Goal: Task Accomplishment & Management: Complete application form

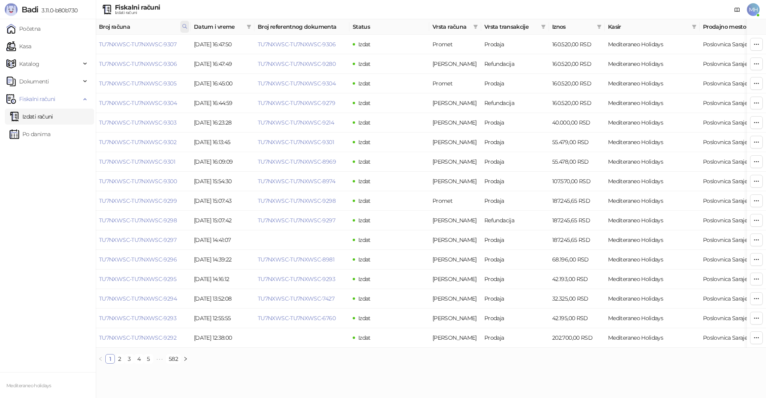
click at [187, 28] on icon at bounding box center [185, 26] width 4 height 4
drag, startPoint x: 126, startPoint y: 46, endPoint x: 82, endPoint y: 47, distance: 43.9
click at [82, 47] on body "Badi 3.11.0-b80b730 Početna Kasa Katalog Dokumenti Fiskalni računi Izdati račun…" at bounding box center [383, 185] width 766 height 370
type input "****"
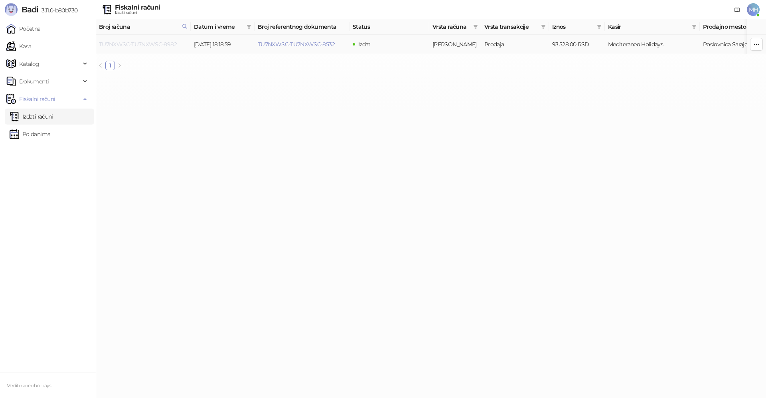
click at [154, 43] on link "TU7NXWSC-TU7NXWSC-8982" at bounding box center [138, 44] width 78 height 7
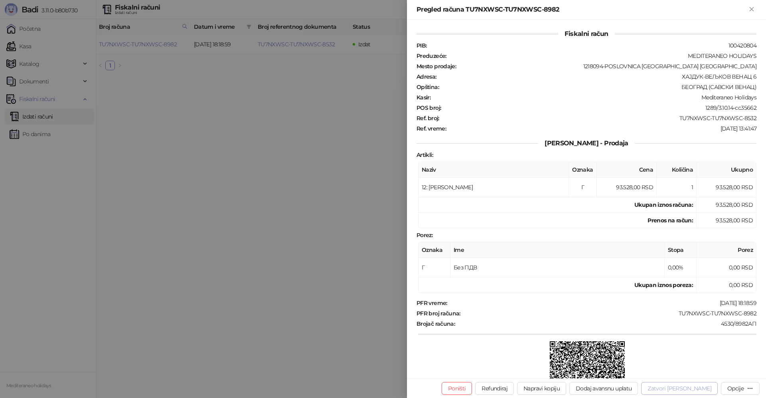
click at [697, 387] on button "Zatvori [PERSON_NAME]" at bounding box center [679, 388] width 77 height 13
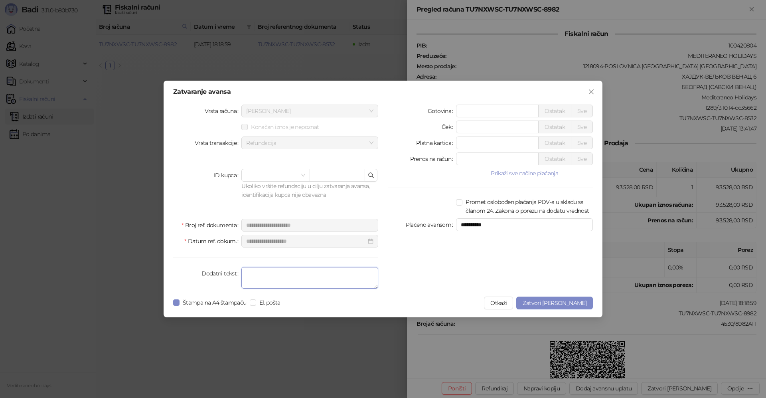
click at [351, 281] on textarea "Dodatni tekst" at bounding box center [309, 278] width 137 height 22
type textarea "*******"
click at [575, 304] on span "Zatvori [PERSON_NAME]" at bounding box center [554, 302] width 64 height 7
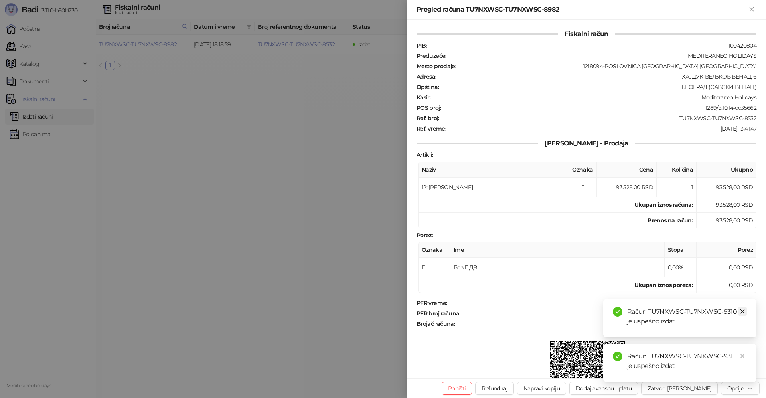
click at [743, 311] on icon "close" at bounding box center [742, 311] width 6 height 6
click at [741, 356] on icon "close" at bounding box center [742, 356] width 6 height 6
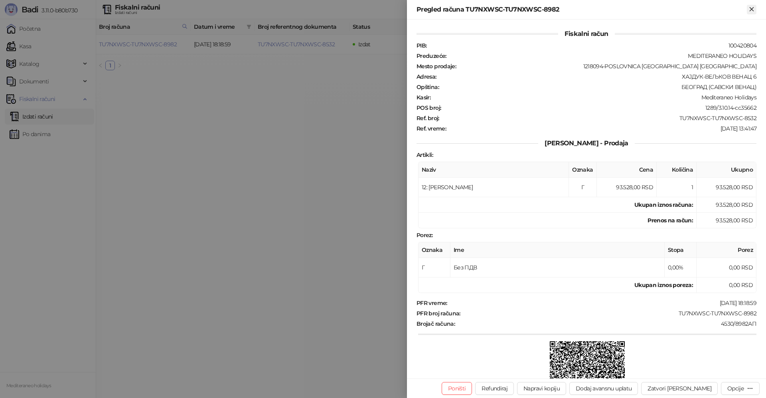
click at [750, 8] on icon "Zatvori" at bounding box center [751, 9] width 4 height 4
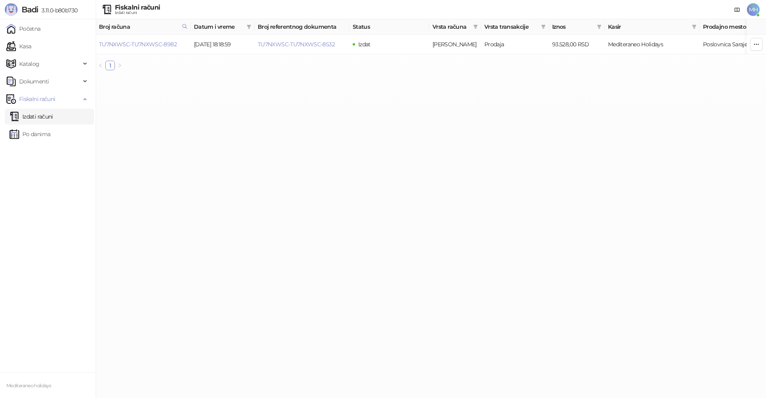
click at [52, 115] on link "Izdati računi" at bounding box center [31, 116] width 43 height 16
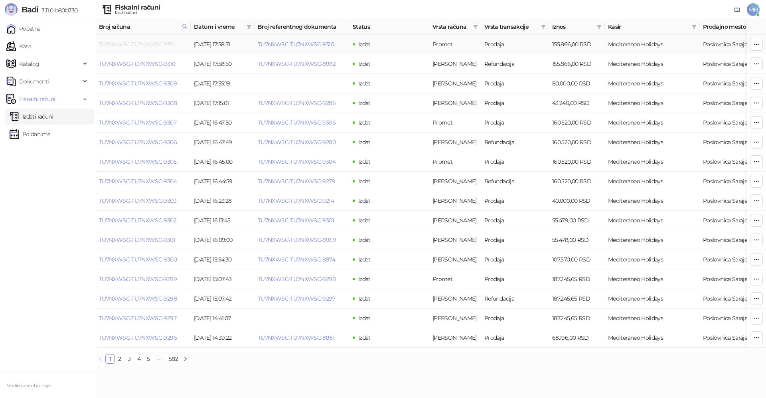
click at [162, 43] on link "TU7NXWSC-TU7NXWSC-9311" at bounding box center [136, 44] width 75 height 7
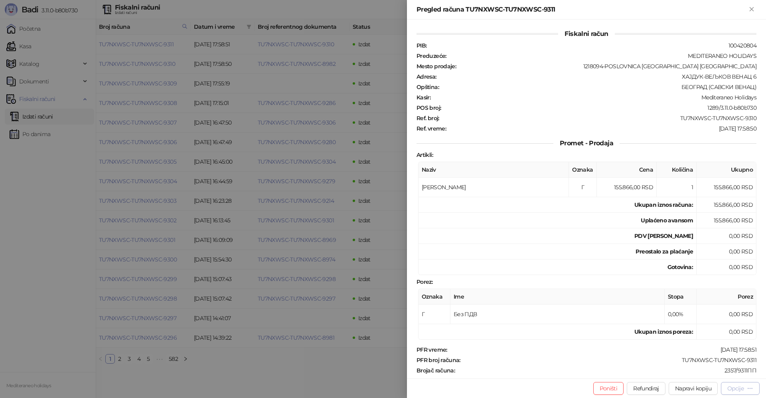
click at [746, 388] on div "Opcije" at bounding box center [740, 388] width 26 height 8
click at [691, 372] on span "Preuzmi u PDF formatu" at bounding box center [712, 372] width 82 height 9
click at [750, 10] on icon "Zatvori" at bounding box center [751, 9] width 4 height 4
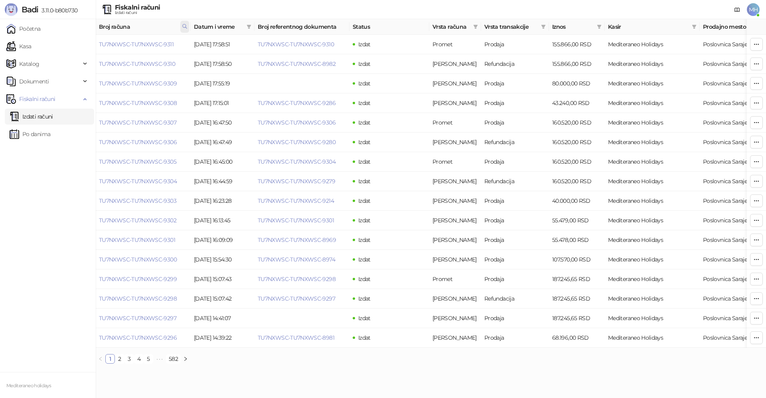
click at [181, 26] on span at bounding box center [184, 27] width 9 height 12
drag, startPoint x: 145, startPoint y: 44, endPoint x: 84, endPoint y: 44, distance: 60.6
click at [84, 44] on body "Badi 3.11.0-b80b730 Početna Kasa Katalog Dokumenti Fiskalni računi Izdati račun…" at bounding box center [383, 185] width 766 height 370
type input "****"
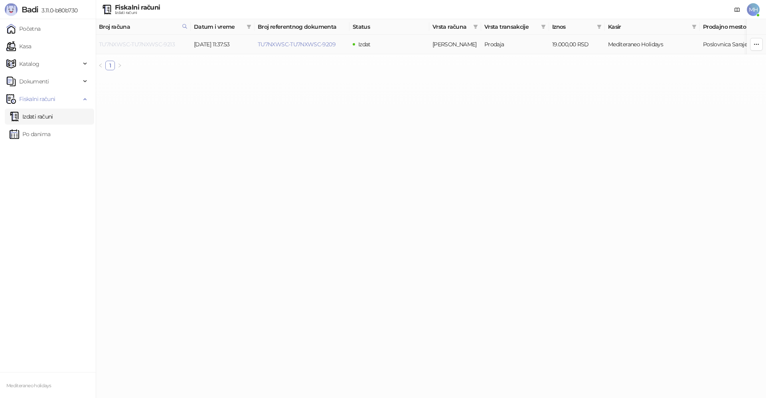
click at [154, 45] on link "TU7NXWSC-TU7NXWSC-9213" at bounding box center [137, 44] width 76 height 7
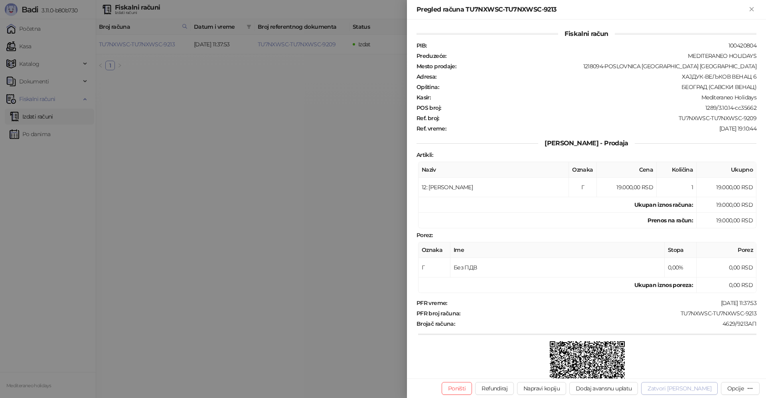
click at [704, 390] on button "Zatvori [PERSON_NAME]" at bounding box center [679, 388] width 77 height 13
type input "**********"
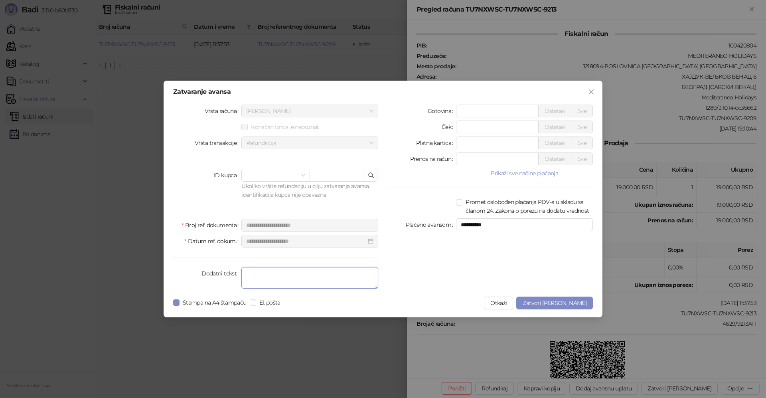
click at [329, 279] on textarea "Dodatni tekst" at bounding box center [309, 278] width 137 height 22
type textarea "*******"
click at [570, 304] on span "Zatvori [PERSON_NAME]" at bounding box center [554, 302] width 64 height 7
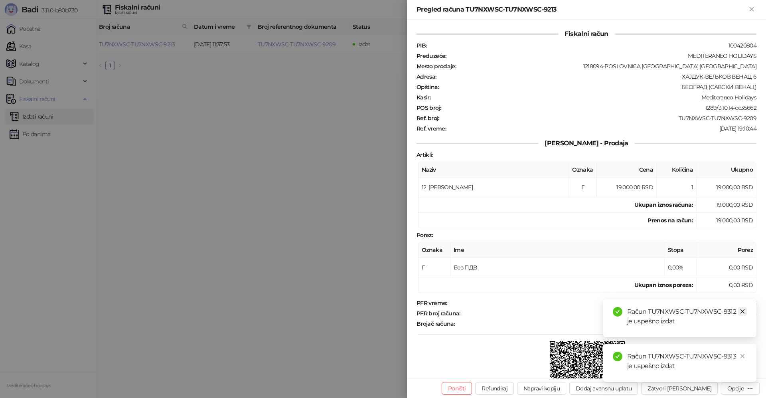
click at [744, 310] on icon "close" at bounding box center [742, 311] width 6 height 6
click at [742, 355] on icon "close" at bounding box center [742, 356] width 6 height 6
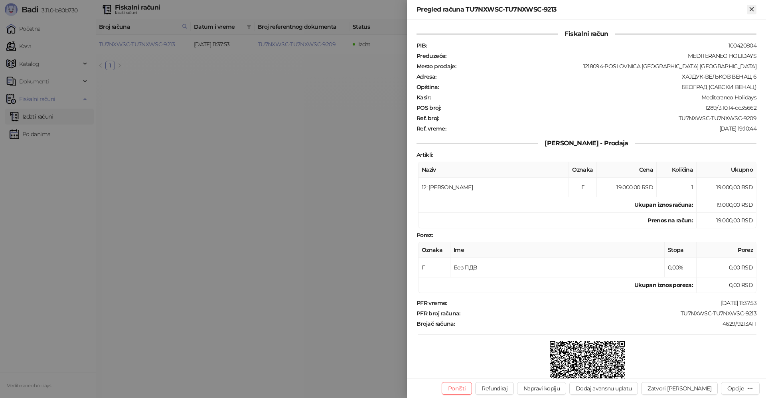
click at [751, 8] on icon "Zatvori" at bounding box center [751, 9] width 7 height 7
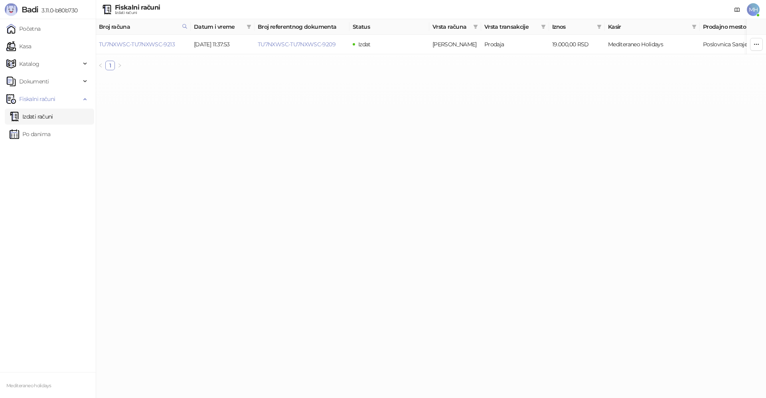
click at [45, 118] on link "Izdati računi" at bounding box center [31, 116] width 43 height 16
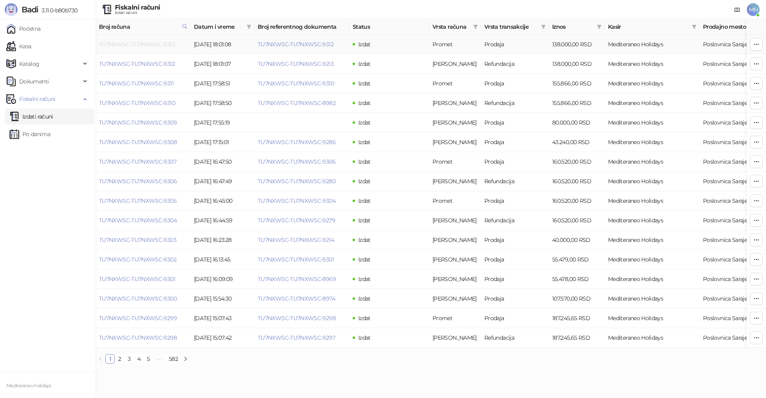
click at [151, 43] on link "TU7NXWSC-TU7NXWSC-9313" at bounding box center [137, 44] width 76 height 7
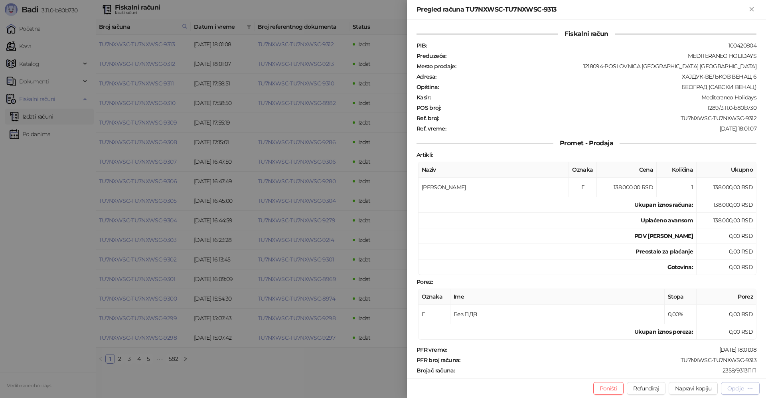
click at [727, 385] on div "Opcije" at bounding box center [735, 387] width 16 height 7
click at [683, 373] on span "Preuzmi u PDF formatu" at bounding box center [712, 372] width 82 height 9
click at [748, 8] on icon "Zatvori" at bounding box center [751, 9] width 7 height 7
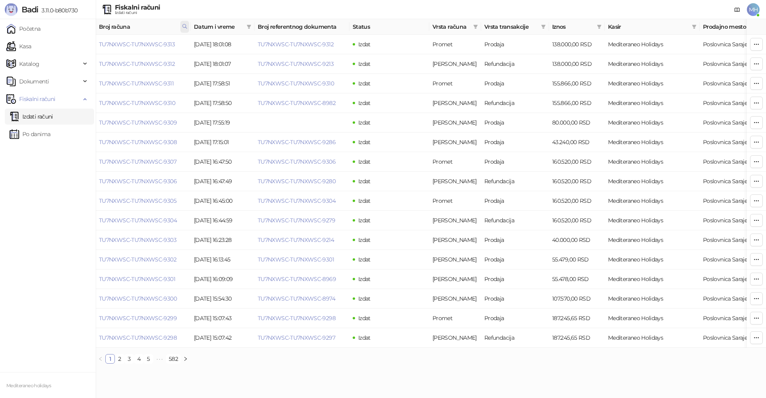
click at [182, 26] on icon at bounding box center [185, 27] width 6 height 6
drag, startPoint x: 130, startPoint y: 47, endPoint x: 65, endPoint y: 49, distance: 65.0
click at [65, 49] on body "Badi 3.11.0-b80b730 Početna Kasa Katalog Dokumenti Fiskalni računi Izdati račun…" at bounding box center [383, 185] width 766 height 370
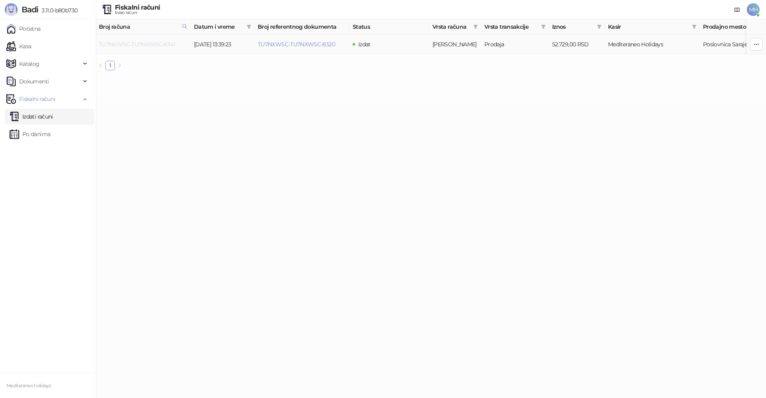
click at [161, 44] on link "TU7NXWSC-TU7NXWSC-8341" at bounding box center [137, 44] width 76 height 7
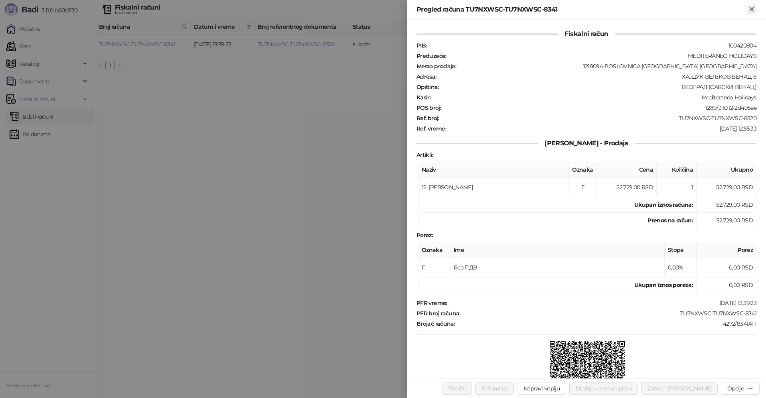
click at [753, 7] on icon "Zatvori" at bounding box center [751, 9] width 4 height 4
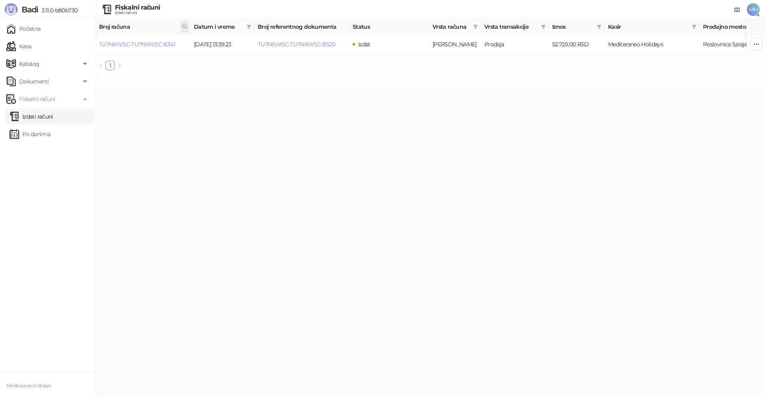
click at [185, 28] on icon at bounding box center [185, 27] width 6 height 6
drag, startPoint x: 134, startPoint y: 47, endPoint x: 78, endPoint y: 40, distance: 57.1
click at [77, 43] on body "Badi 3.11.0-b80b730 Početna Kasa Katalog Dokumenti Fiskalni računi Izdati račun…" at bounding box center [383, 38] width 766 height 77
type input "****"
click at [171, 47] on link "TU7NXWSC-TU7NXWSC-8941" at bounding box center [137, 44] width 77 height 7
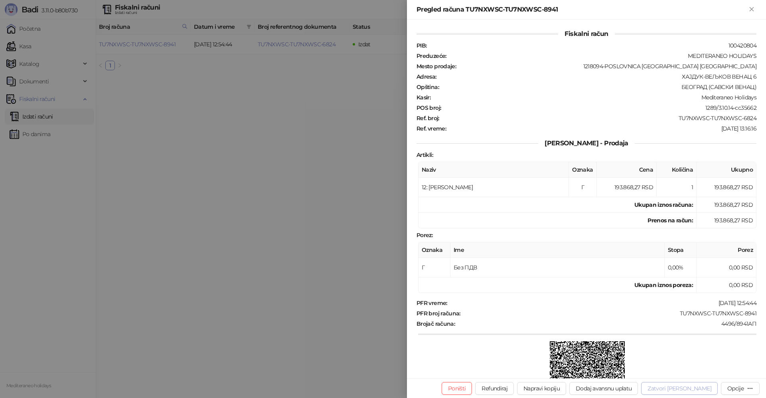
click at [697, 386] on button "Zatvori [PERSON_NAME]" at bounding box center [679, 388] width 77 height 13
type input "**********"
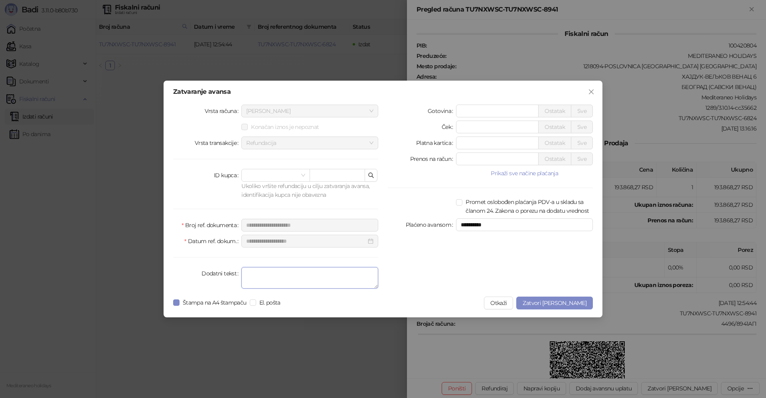
click at [262, 280] on textarea "Dodatni tekst" at bounding box center [309, 278] width 137 height 22
type textarea "*******"
click at [555, 306] on span "Zatvori [PERSON_NAME]" at bounding box center [554, 302] width 64 height 7
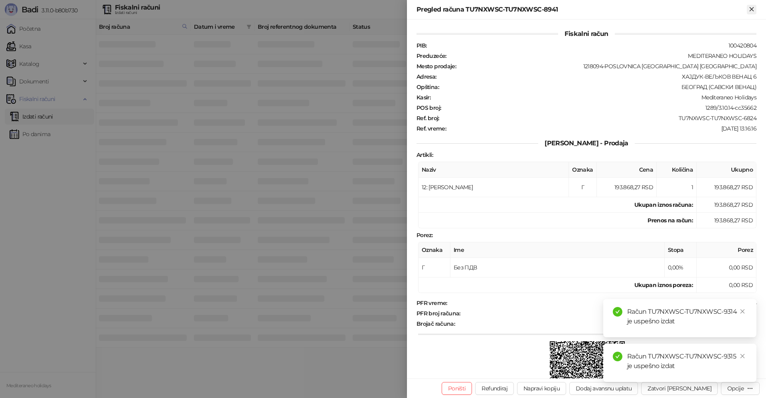
click at [754, 12] on icon "Zatvori" at bounding box center [751, 9] width 7 height 7
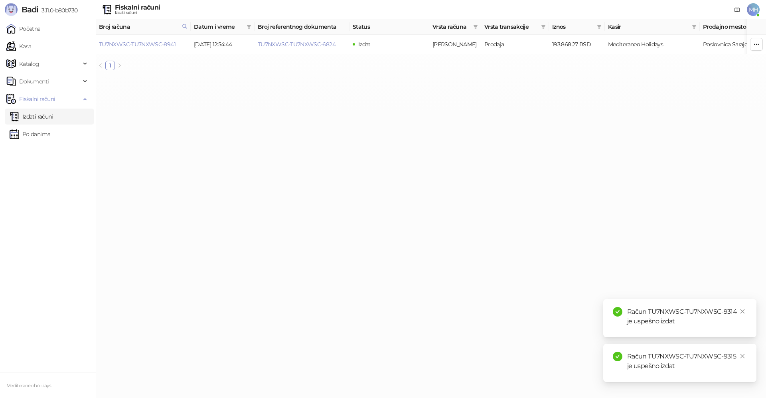
click at [32, 118] on link "Izdati računi" at bounding box center [31, 116] width 43 height 16
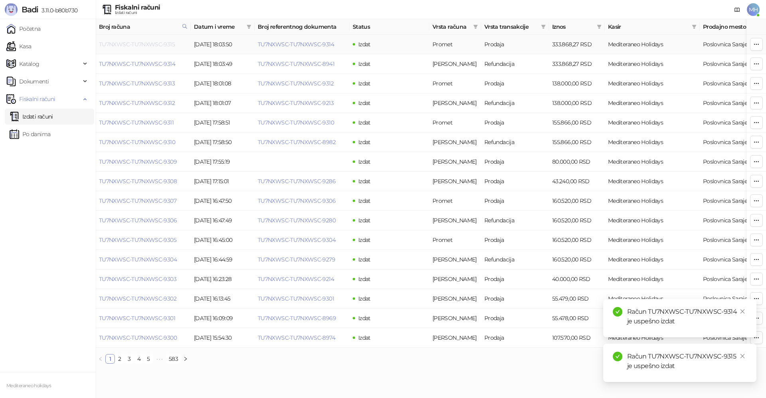
click at [166, 44] on link "TU7NXWSC-TU7NXWSC-9315" at bounding box center [137, 44] width 76 height 7
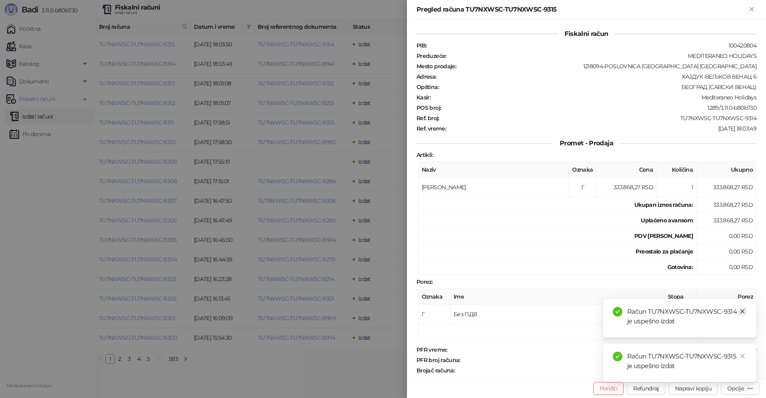
click at [742, 309] on icon "close" at bounding box center [742, 311] width 6 height 6
click at [740, 357] on icon "close" at bounding box center [742, 356] width 6 height 6
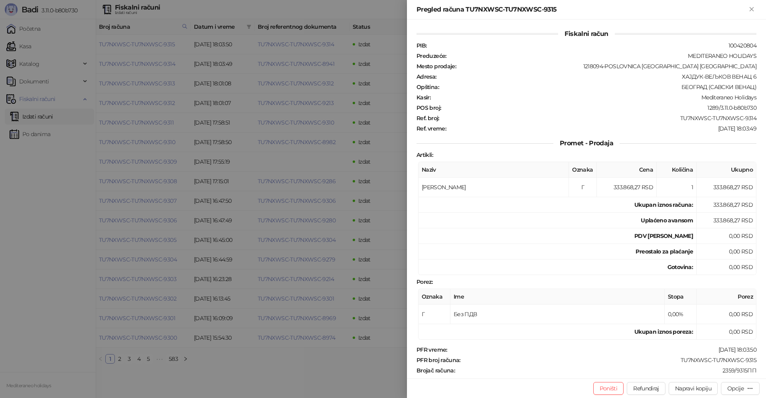
click at [747, 394] on button "Opcije" at bounding box center [740, 388] width 39 height 13
click at [681, 373] on span "Preuzmi u PDF formatu" at bounding box center [712, 372] width 82 height 9
click at [752, 8] on icon "Zatvori" at bounding box center [751, 9] width 4 height 4
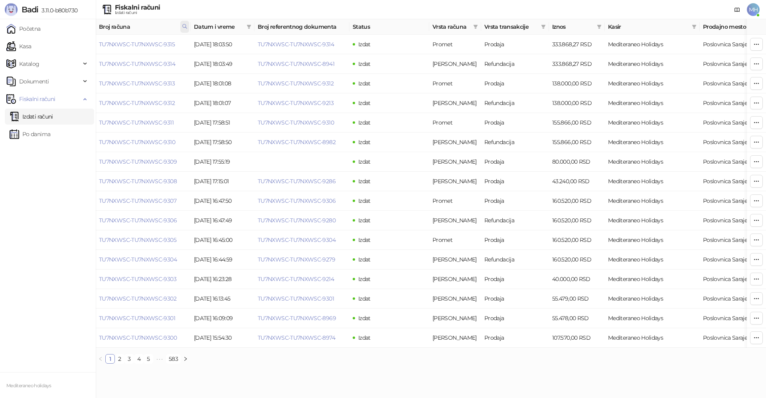
click at [184, 27] on icon at bounding box center [185, 27] width 6 height 6
drag, startPoint x: 146, startPoint y: 47, endPoint x: 91, endPoint y: 54, distance: 55.5
click at [91, 54] on body "Badi 3.11.0-b80b730 Početna Kasa Katalog Dokumenti Fiskalni računi Izdati račun…" at bounding box center [383, 185] width 766 height 370
type input "****"
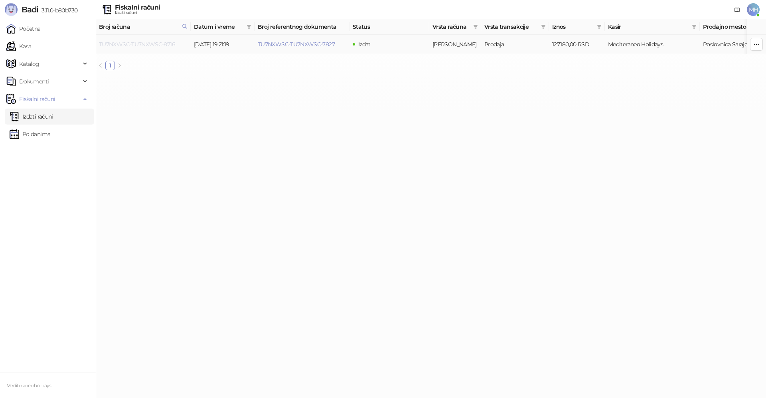
click at [155, 44] on link "TU7NXWSC-TU7NXWSC-8716" at bounding box center [137, 44] width 76 height 7
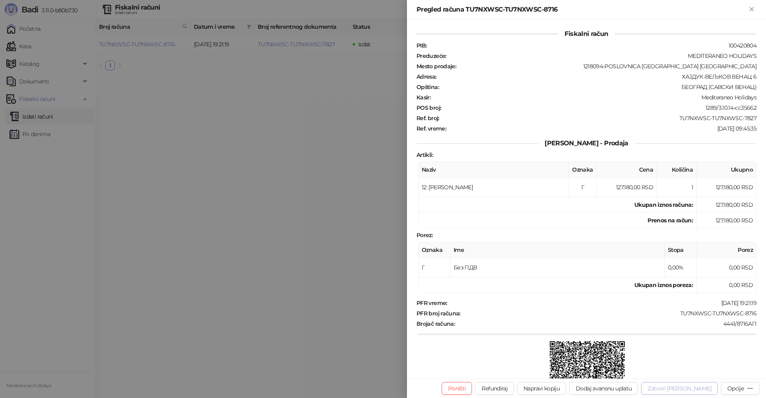
click at [697, 388] on button "Zatvori [PERSON_NAME]" at bounding box center [679, 388] width 77 height 13
type input "**********"
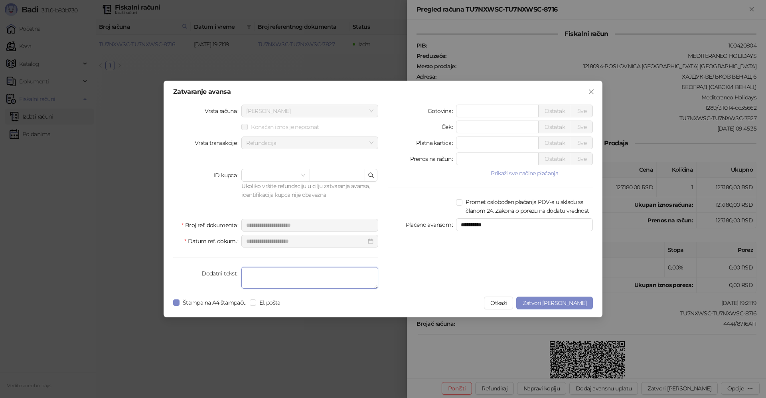
click at [271, 282] on textarea "Dodatni tekst" at bounding box center [309, 278] width 137 height 22
click at [266, 284] on textarea "Dodatni tekst" at bounding box center [309, 278] width 137 height 22
type textarea "*******"
click at [566, 301] on span "Zatvori [PERSON_NAME]" at bounding box center [554, 302] width 64 height 7
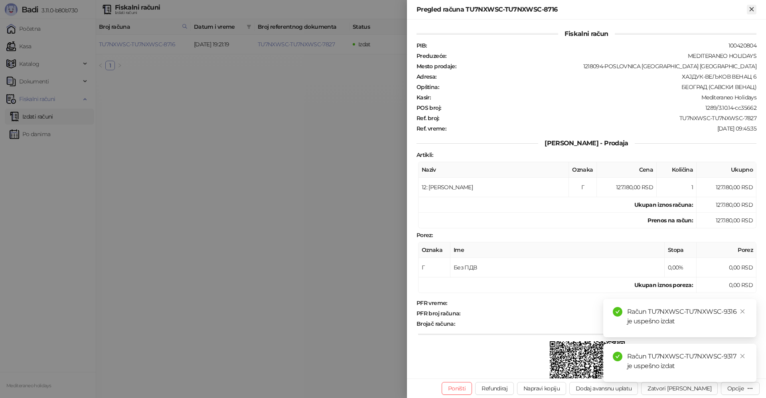
click at [750, 10] on icon "Zatvori" at bounding box center [751, 9] width 7 height 7
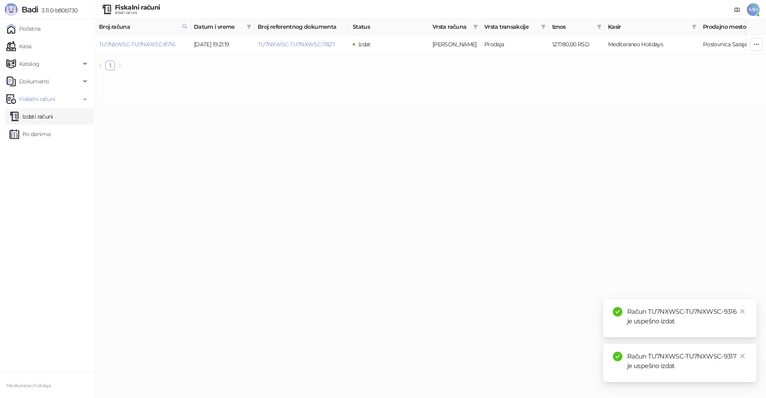
click at [53, 114] on link "Izdati računi" at bounding box center [31, 116] width 43 height 16
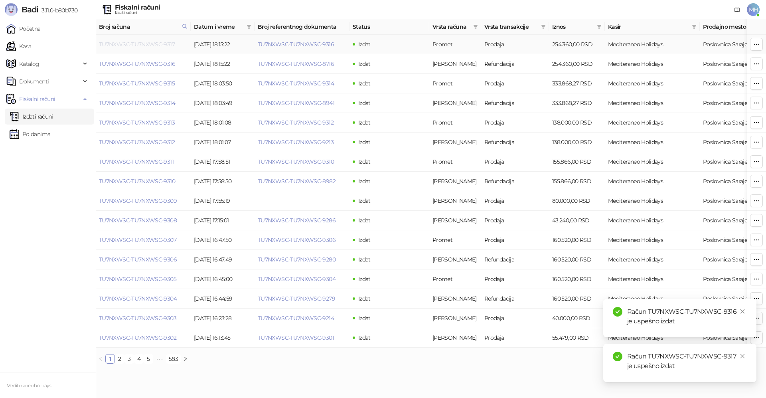
click at [163, 42] on link "TU7NXWSC-TU7NXWSC-9317" at bounding box center [137, 44] width 76 height 7
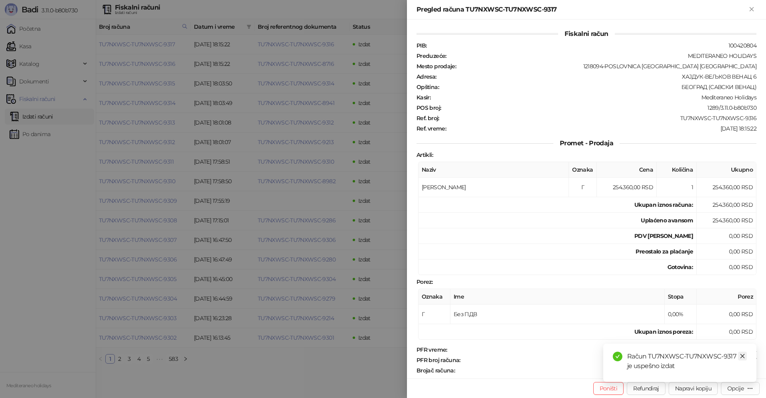
click at [744, 353] on icon "close" at bounding box center [742, 356] width 6 height 6
click at [747, 392] on div "button" at bounding box center [749, 388] width 6 height 8
click at [696, 372] on span "Preuzmi u PDF formatu" at bounding box center [712, 372] width 82 height 9
click at [752, 10] on icon "Zatvori" at bounding box center [751, 9] width 4 height 4
